Goal: Find specific page/section: Find specific page/section

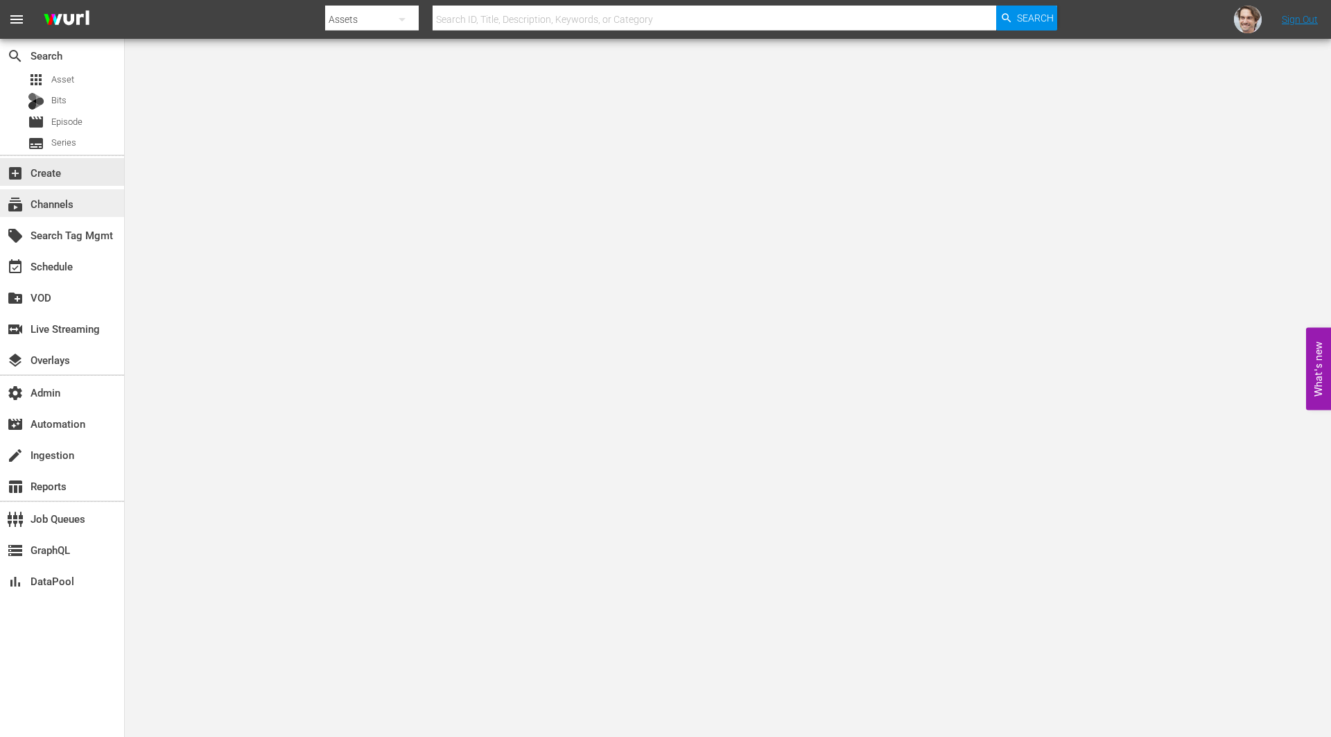
click at [60, 206] on div "subscriptions Channels" at bounding box center [39, 202] width 78 height 12
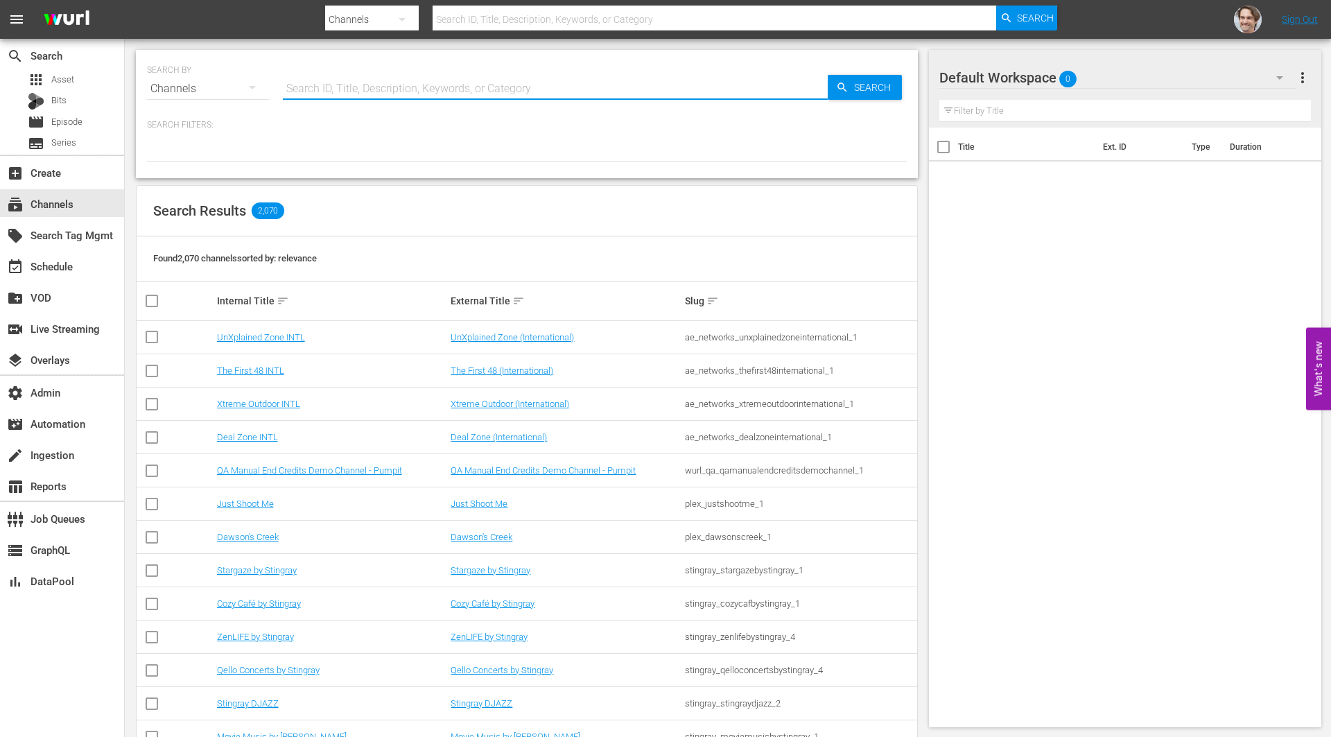
click at [523, 94] on input "text" at bounding box center [555, 88] width 545 height 33
paste input "ZenLIFE by Stingray"
type input "ZenLIFE by Stingray"
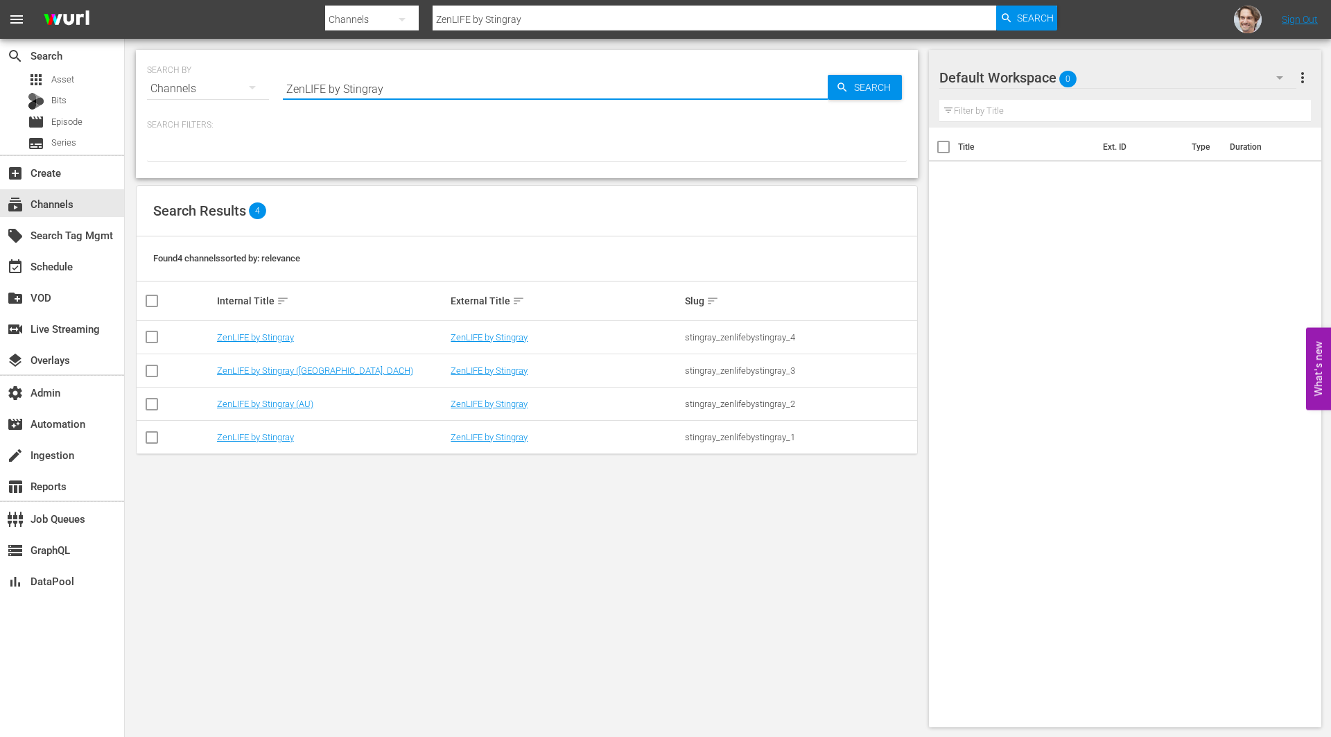
click at [704, 435] on div "stingray_zenlifebystingray_1" at bounding box center [800, 437] width 230 height 10
copy div "stingray_zenlifebystingray_1"
click at [392, 93] on input "ZenLIFE by Stingray" at bounding box center [555, 88] width 545 height 33
click at [392, 94] on input "ZenLIFE by Stingray" at bounding box center [555, 88] width 545 height 33
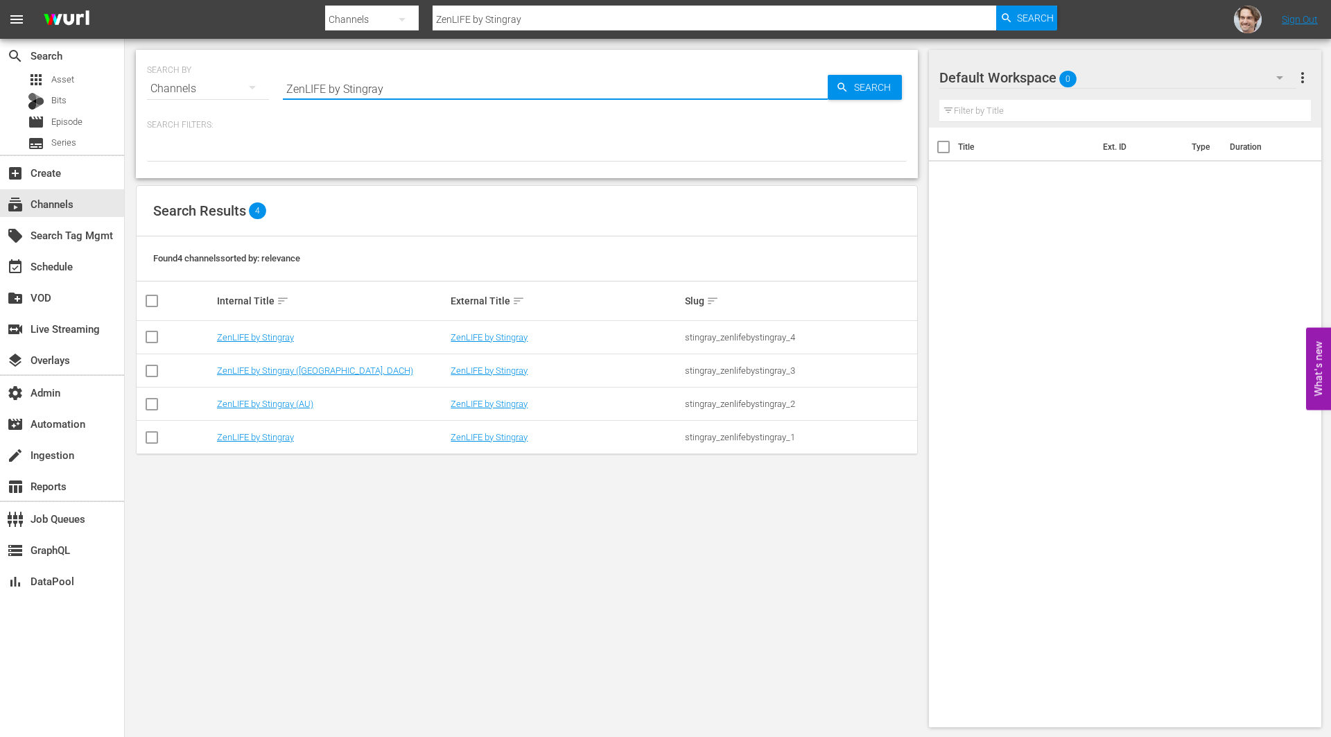
click at [392, 94] on input "ZenLIFE by Stingray" at bounding box center [555, 88] width 545 height 33
paste input "Stingray DJAZZ"
type input "ZenLIFE by StingrayStingray DJAZZ"
click at [392, 94] on input "ZenLIFE by StingrayStingray DJAZZ" at bounding box center [555, 88] width 545 height 33
type input "ZenLIFE by StingrayStingray DJAZZ"
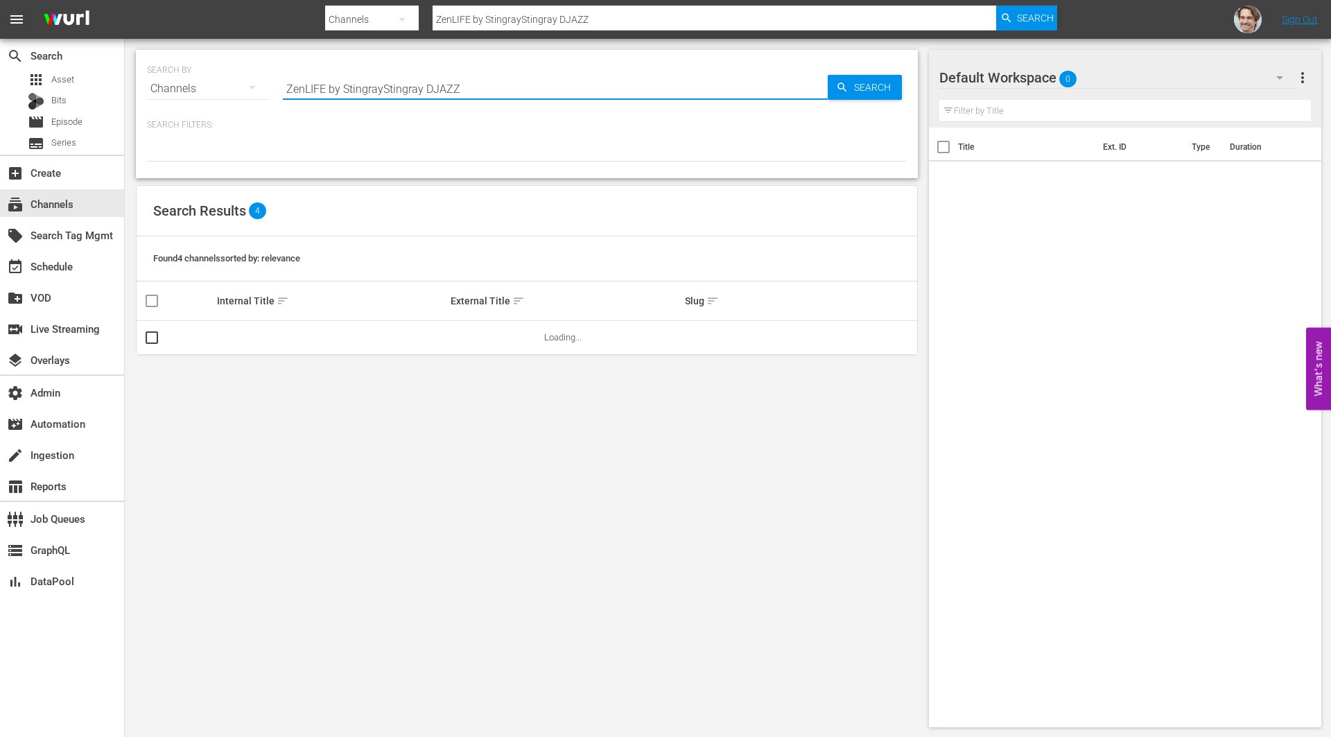
paste input "text"
type input "Stingray DJAZZ"
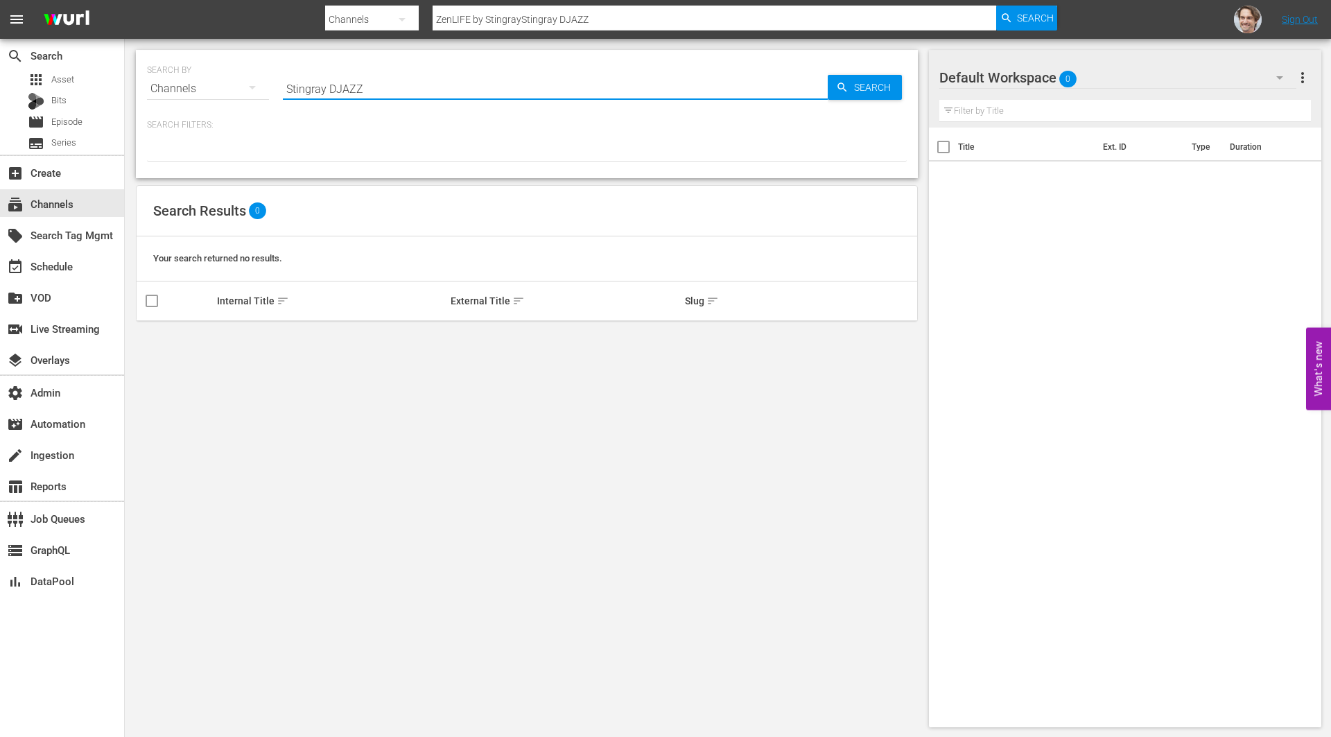
type input "Stingray DJAZZ"
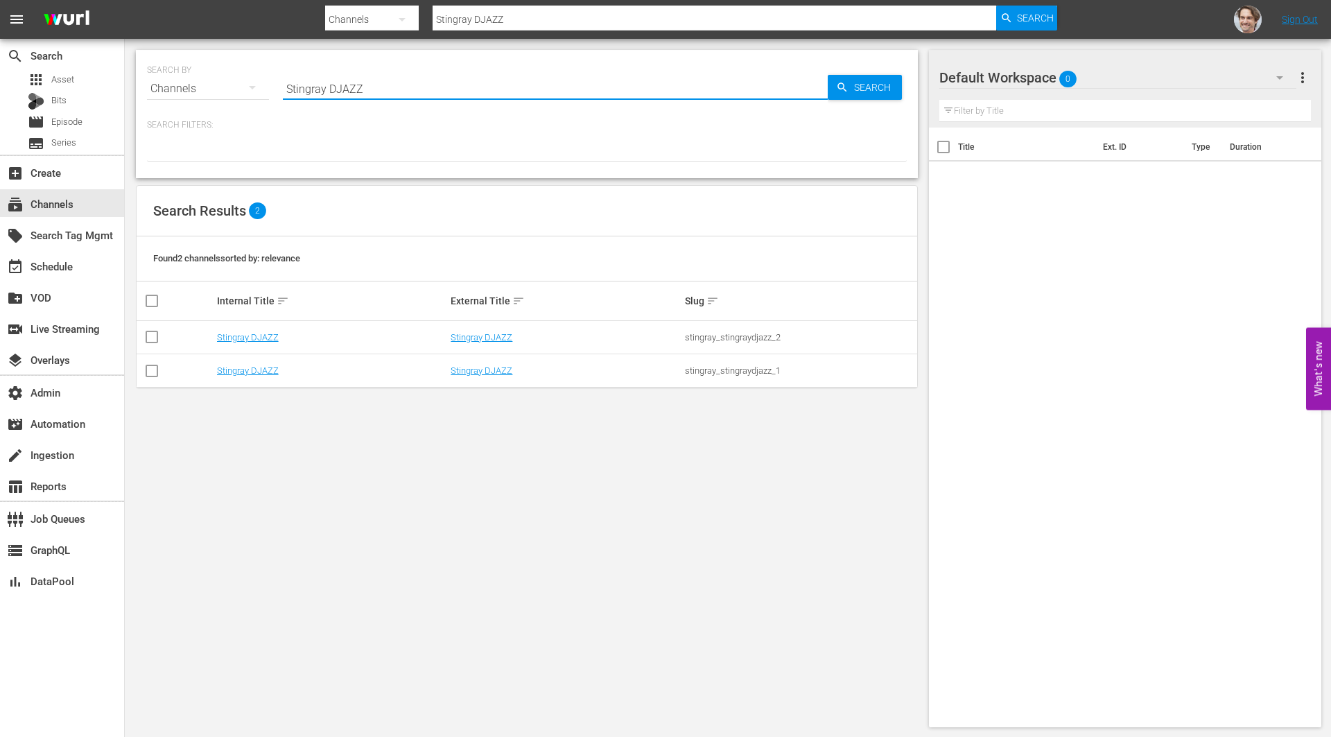
click at [383, 86] on input "Stingray DJAZZ" at bounding box center [555, 88] width 545 height 33
paste input "Qello Concerts by Stingray"
type input "Qello Concerts by Stingray"
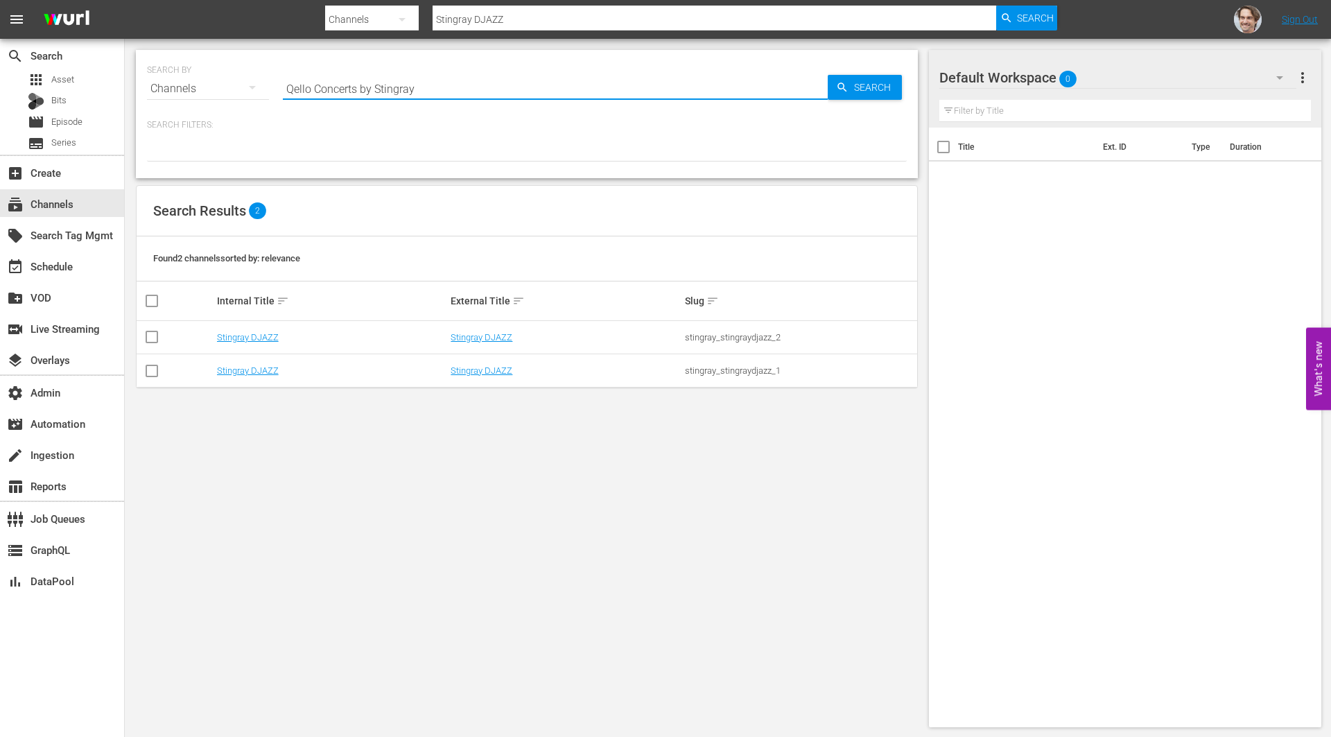
type input "Qello Concerts by Stingray"
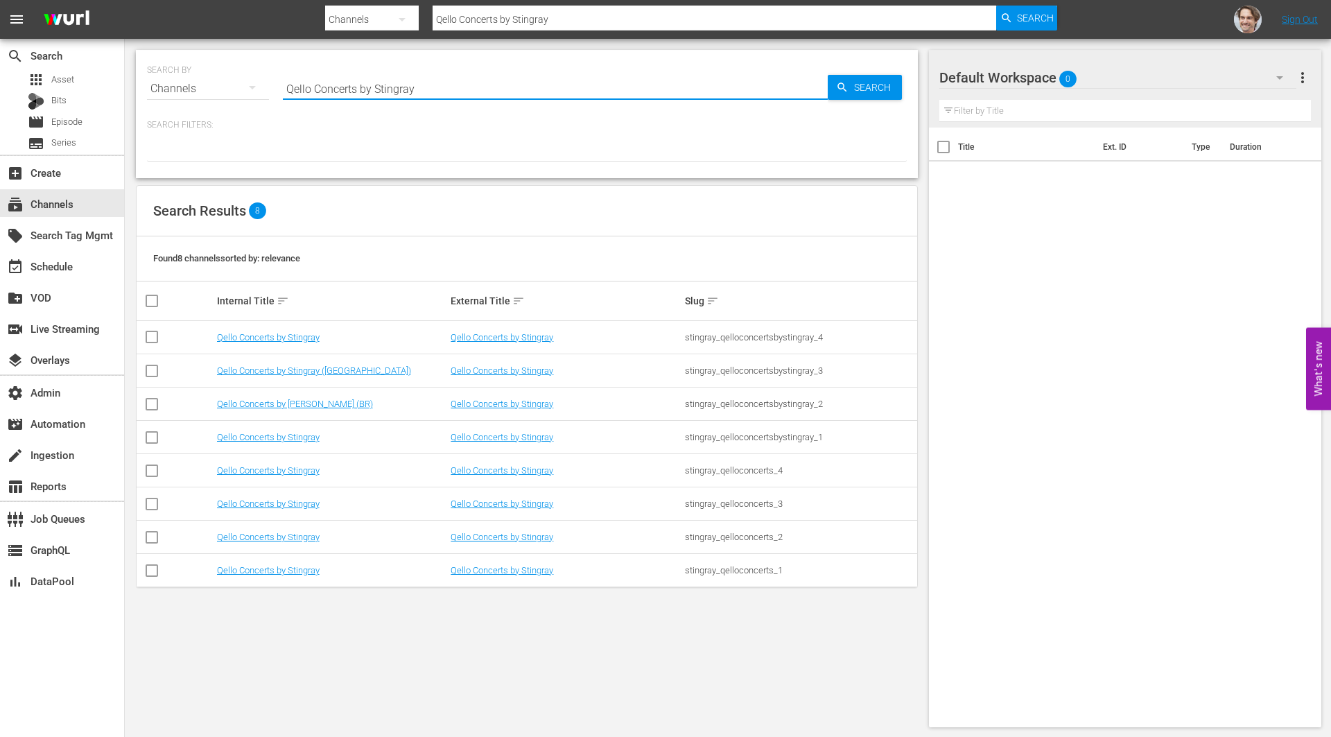
click at [404, 91] on input "Qello Concerts by Stingray" at bounding box center [555, 88] width 545 height 33
paste input "Cozy Café"
type input "Cozy Café by Stingray"
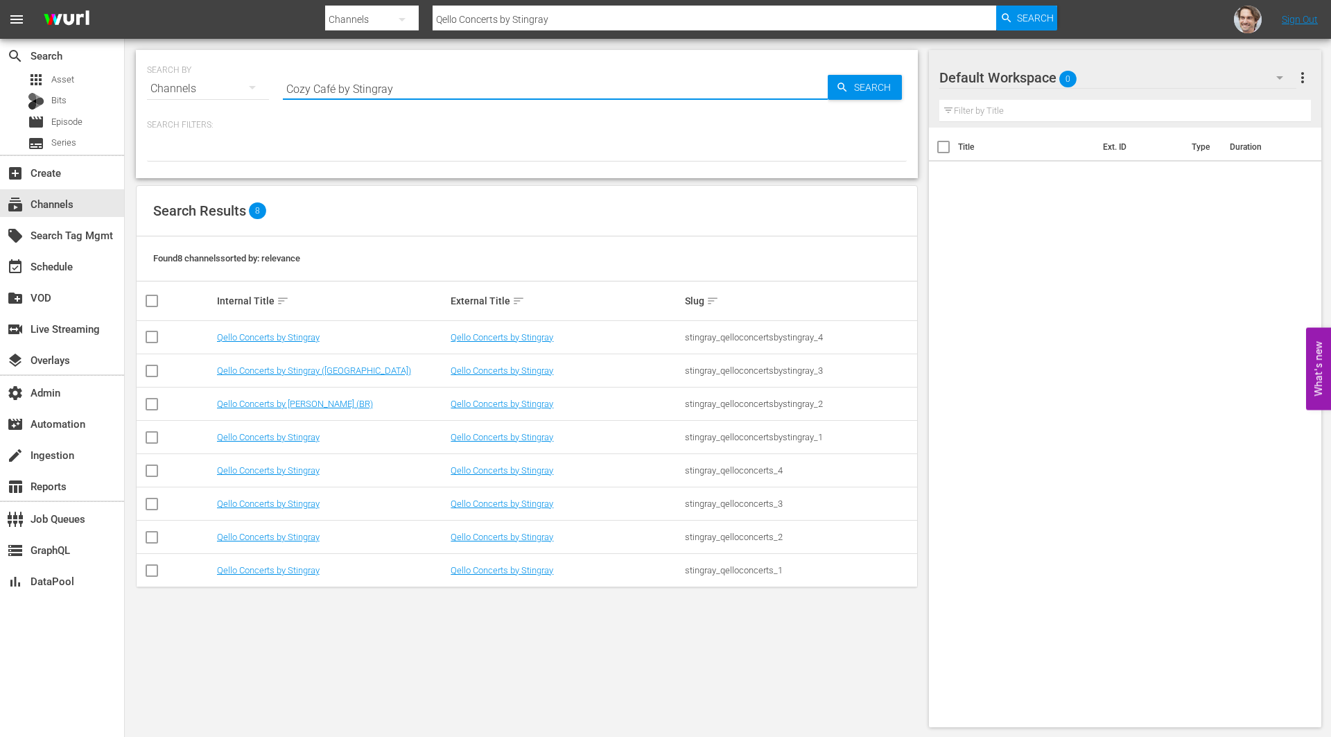
type input "Cozy Café by Stingray"
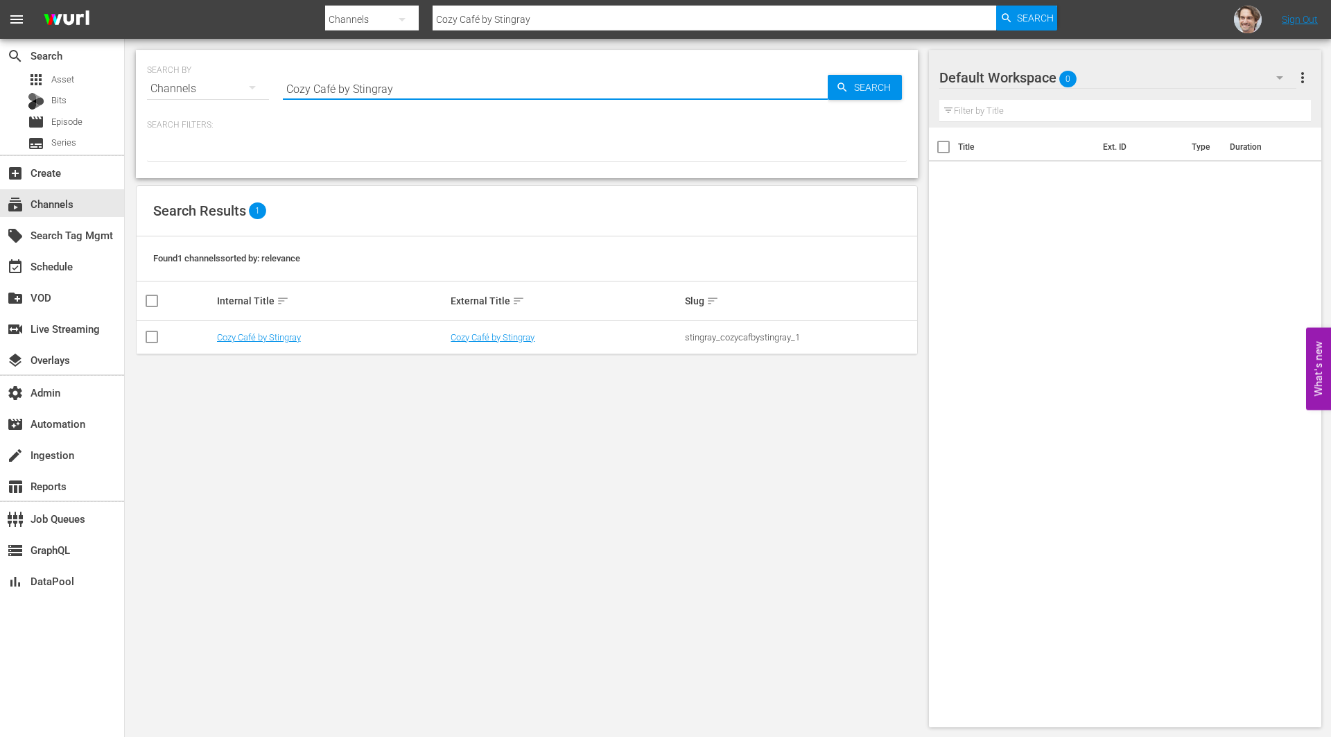
click at [356, 78] on input "Cozy Café by Stingray" at bounding box center [555, 88] width 545 height 33
paste input "Stingray Classica"
type input "Stingray Classica"
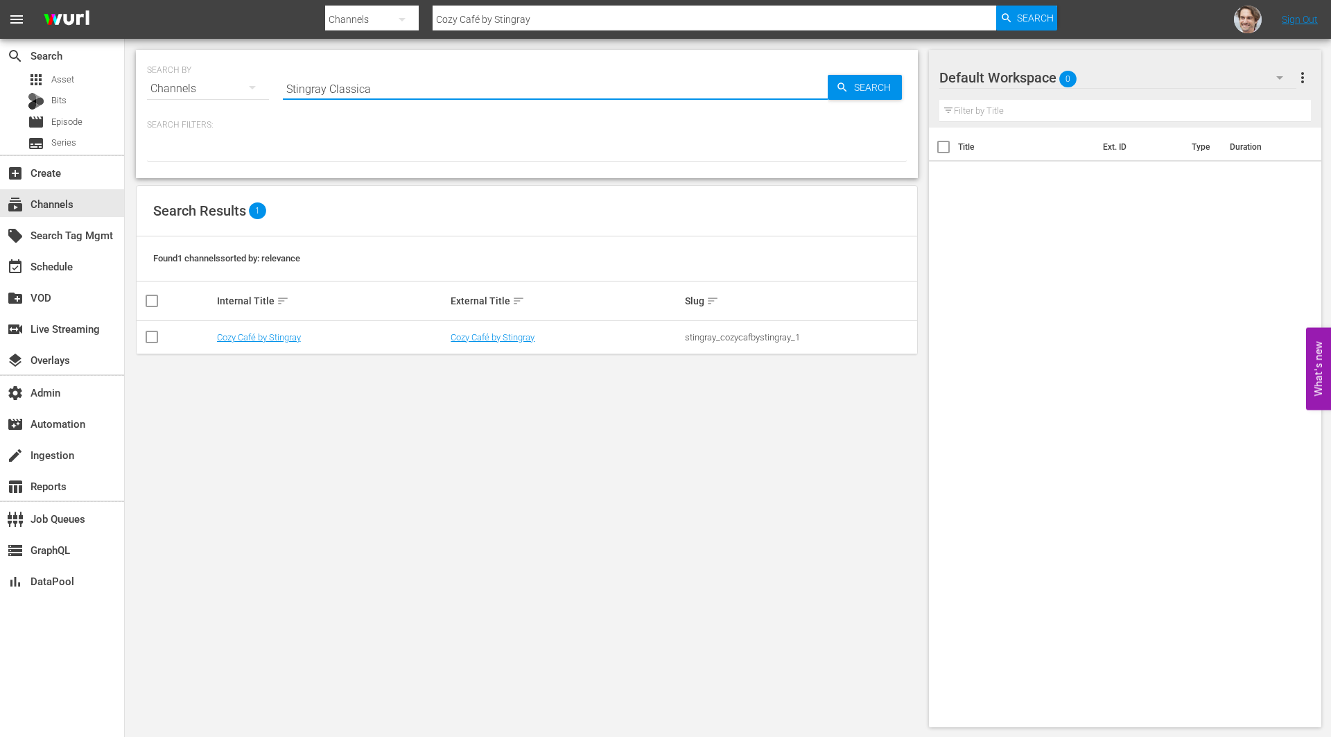
type input "Stingray Classica"
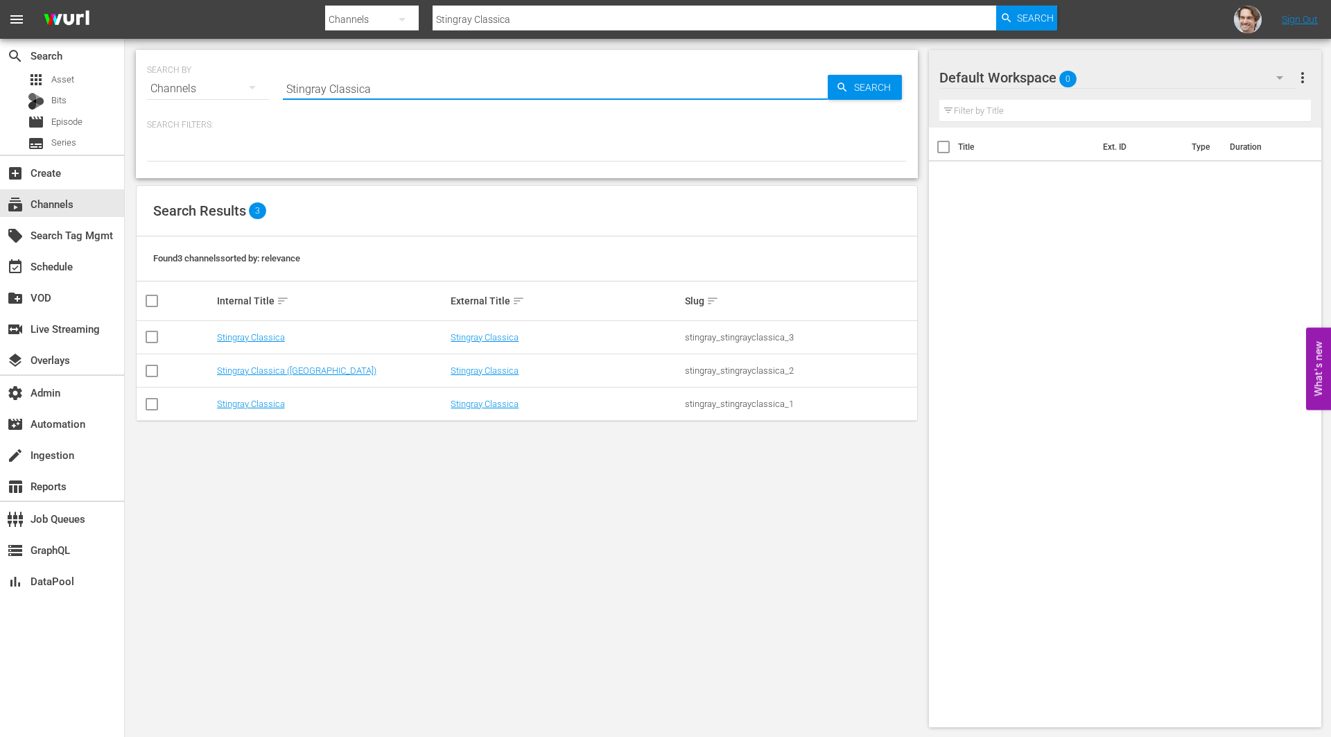
click at [371, 87] on input "Stingray Classica" at bounding box center [555, 88] width 545 height 33
paste input "Naturescape"
type input "Stingray Naturescape"
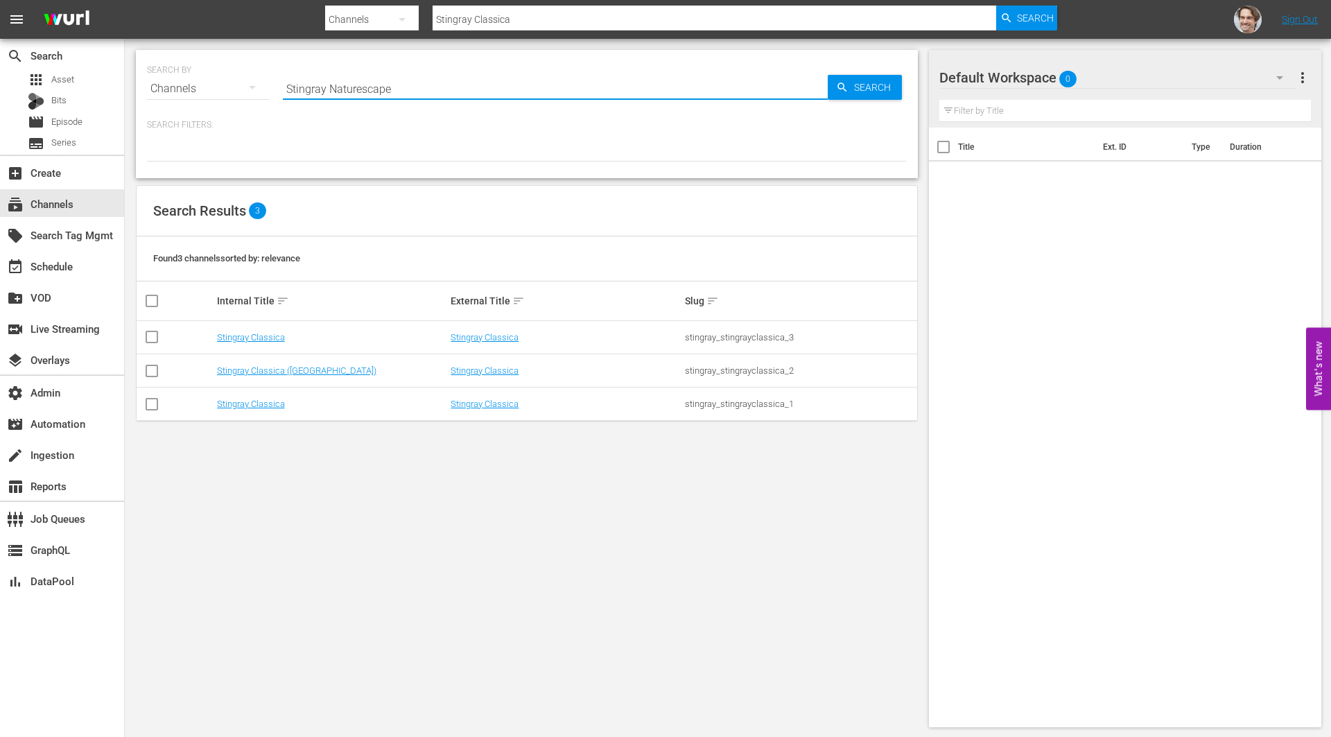
type input "Stingray Naturescape"
click at [406, 92] on input "Stingray Naturescape" at bounding box center [555, 88] width 545 height 33
paste input "argaze by Stingray"
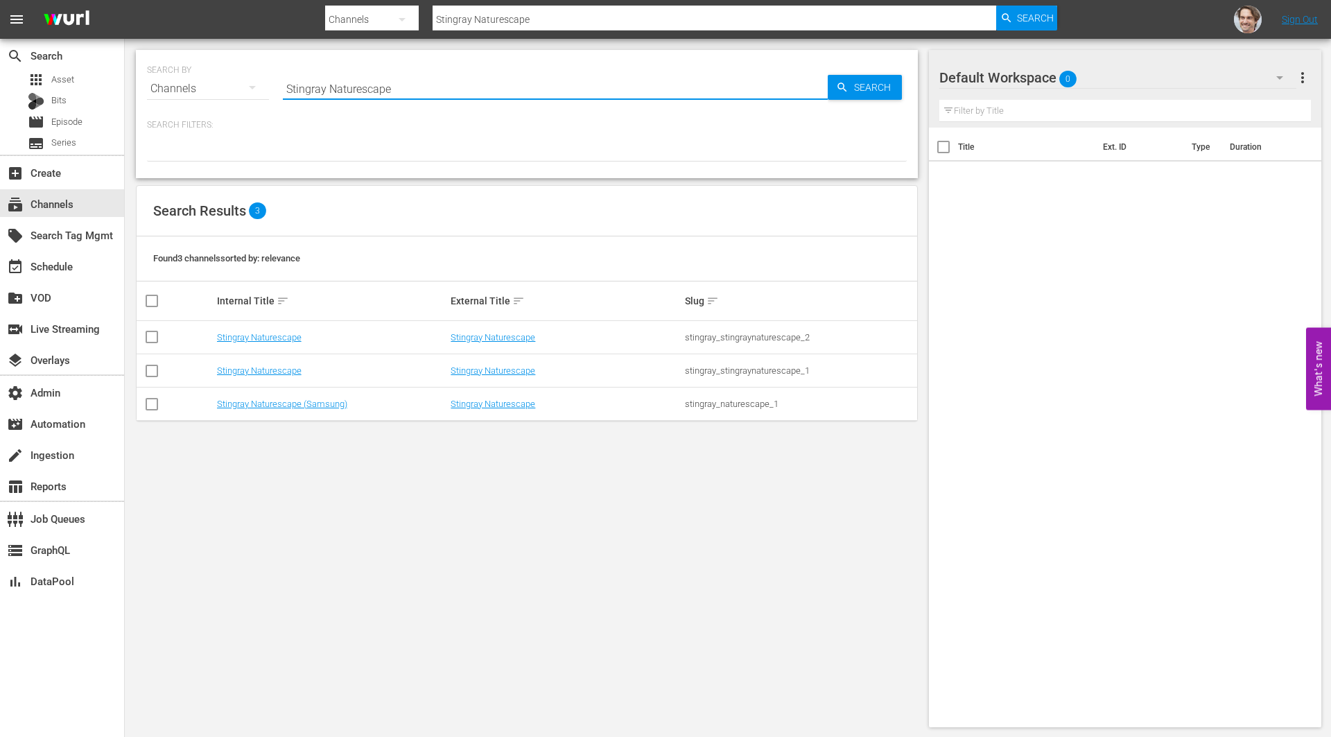
type input "Stargaze by Stingray"
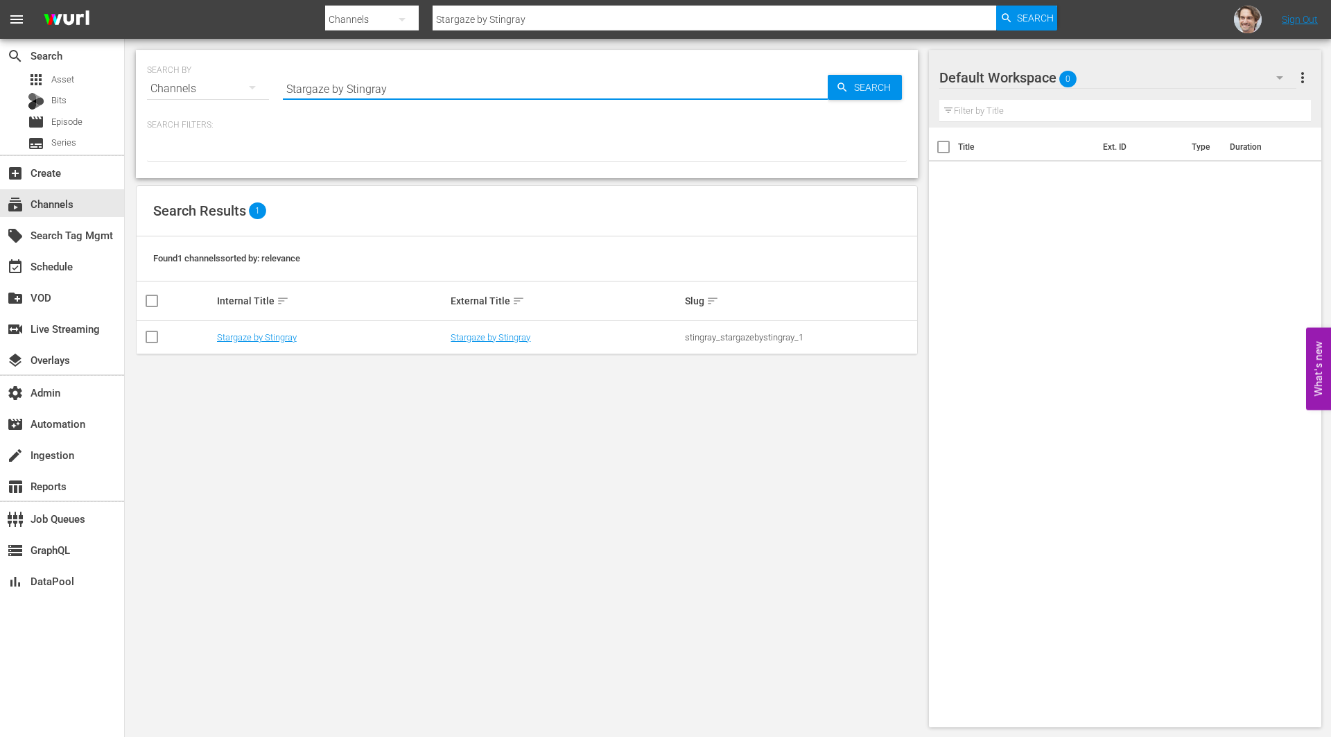
type input "Stargaze by Stingray"
